Goal: Transaction & Acquisition: Subscribe to service/newsletter

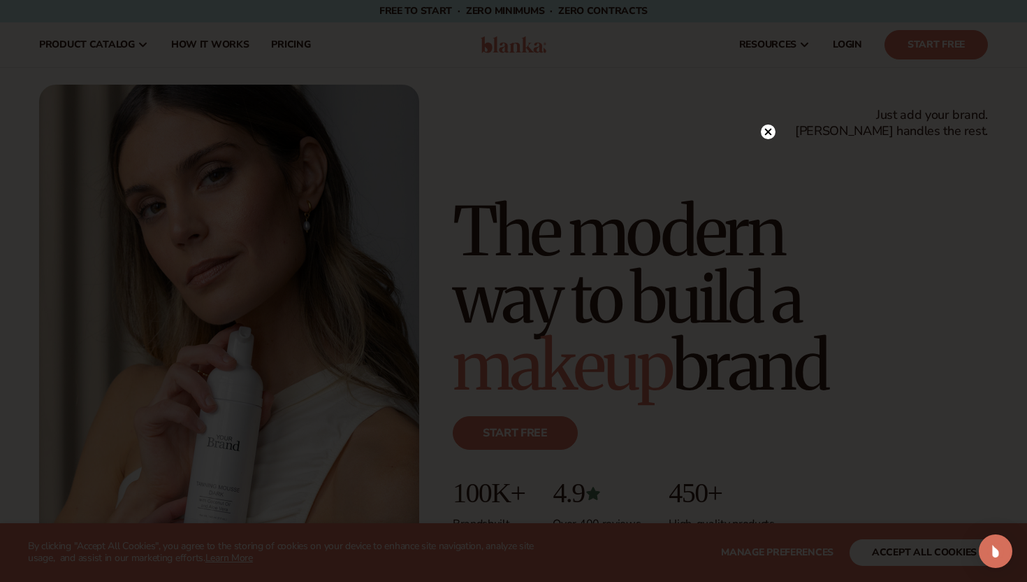
click at [770, 129] on icon at bounding box center [768, 131] width 7 height 7
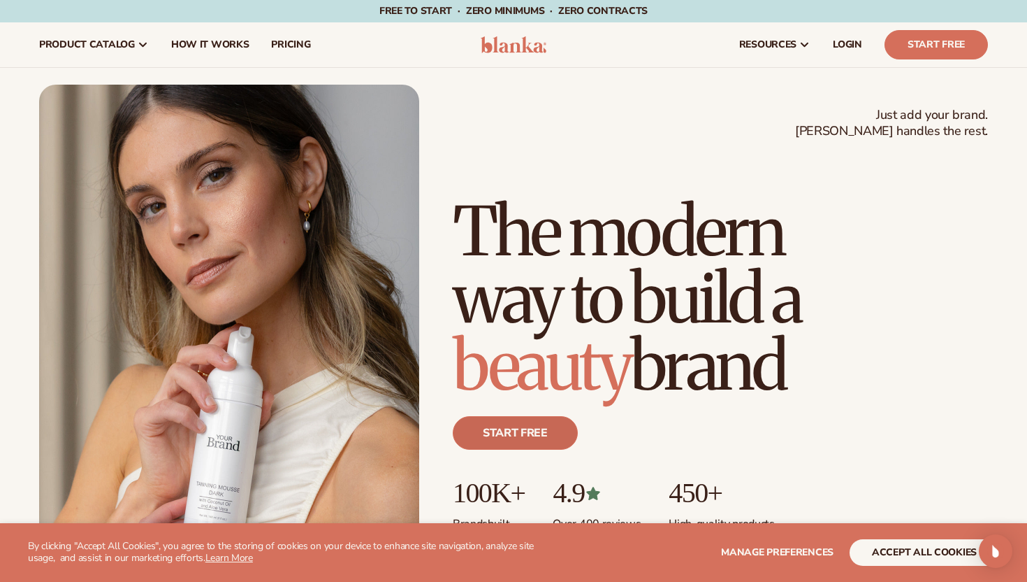
click at [524, 445] on link "Start free" at bounding box center [515, 433] width 125 height 34
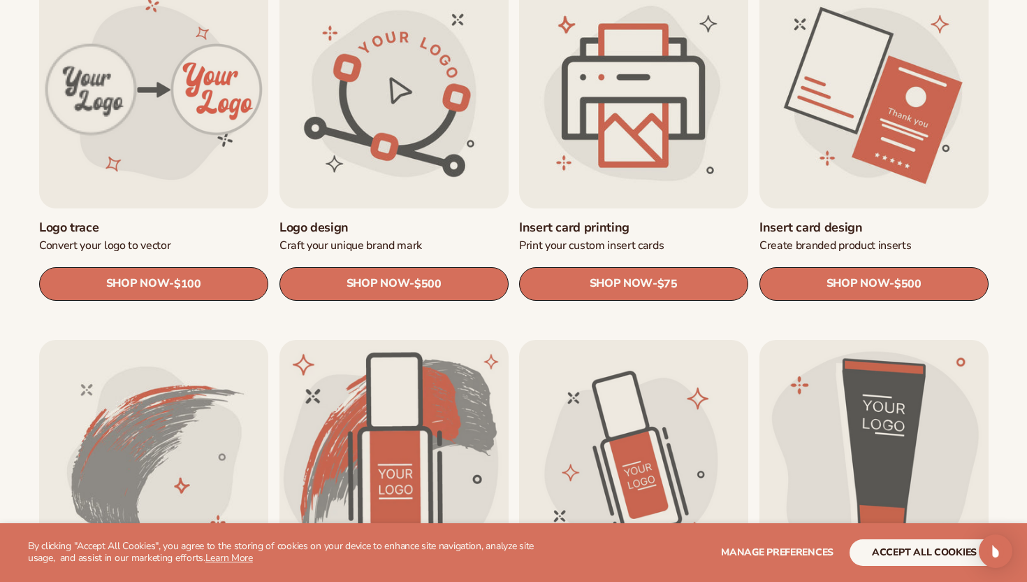
scroll to position [514, 0]
